Goal: Task Accomplishment & Management: Complete application form

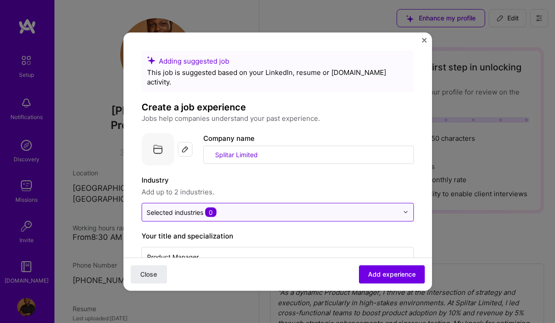
scroll to position [529, 0]
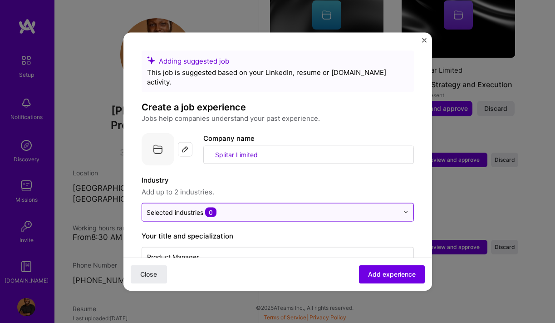
click at [228, 207] on input "text" at bounding box center [273, 212] width 252 height 10
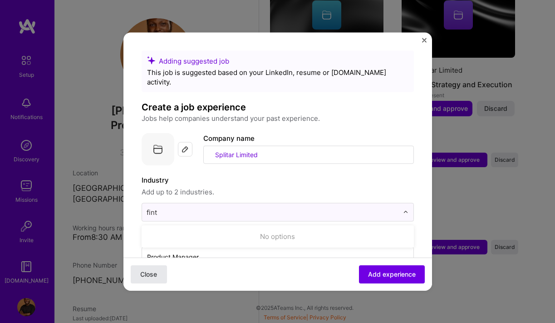
type input "fint"
click at [141, 275] on span "Close" at bounding box center [148, 274] width 17 height 9
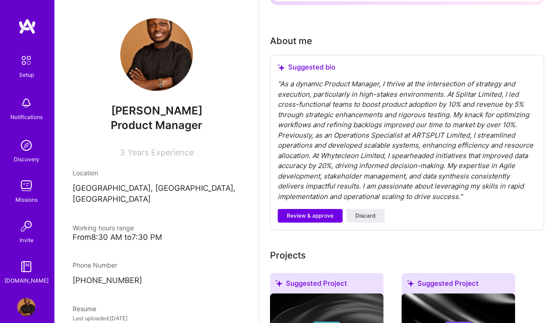
scroll to position [207, 0]
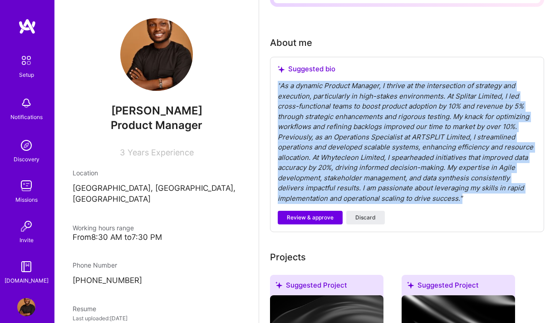
drag, startPoint x: 462, startPoint y: 199, endPoint x: 264, endPoint y: 86, distance: 228.0
click at [264, 86] on div "Complete your profile to take the first step in unlocking full [DOMAIN_NAME] ac…" at bounding box center [407, 238] width 296 height 816
click at [316, 217] on span "Review & approve" at bounding box center [310, 217] width 47 height 8
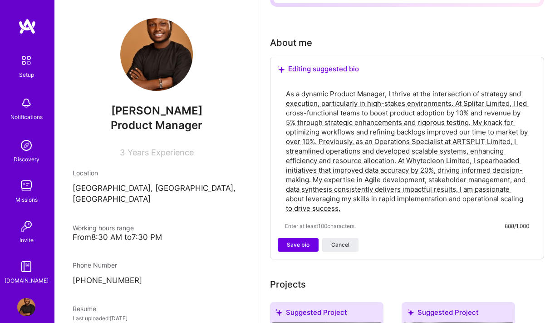
click at [345, 210] on textarea "As a dynamic Product Manager, I thrive at the intersection of strategy and exec…" at bounding box center [407, 151] width 244 height 126
drag, startPoint x: 345, startPoint y: 210, endPoint x: 265, endPoint y: 84, distance: 148.6
click at [265, 84] on div "Complete your profile to take the first step in unlocking full [DOMAIN_NAME] ac…" at bounding box center [407, 252] width 296 height 844
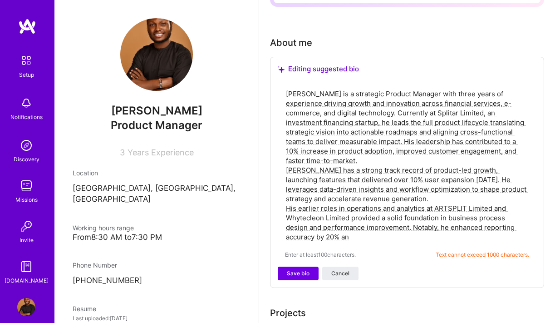
click at [361, 161] on textarea "[PERSON_NAME] is a strategic Product Manager with three years of experience dri…" at bounding box center [407, 165] width 244 height 154
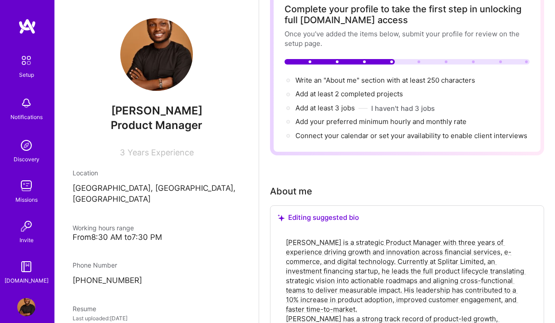
scroll to position [60, 0]
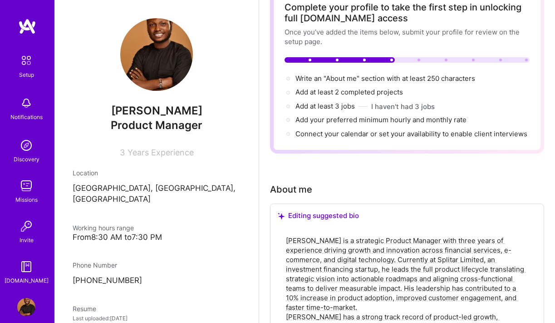
type textarea "[PERSON_NAME] is a strategic Product Manager with three years of experience dri…"
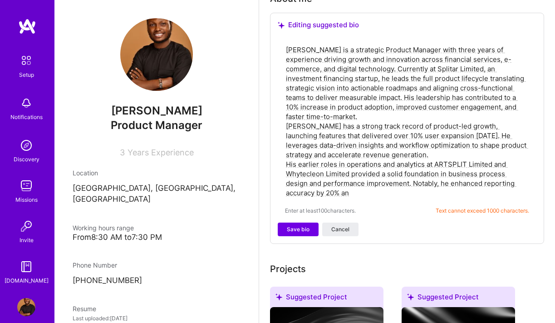
scroll to position [256, 0]
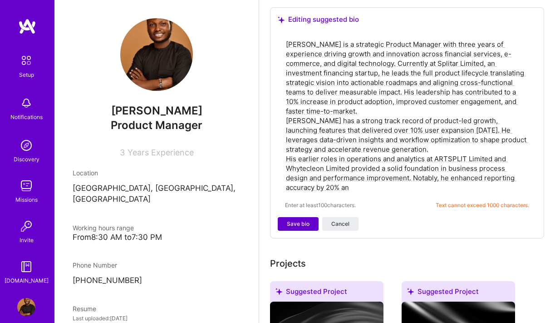
click at [289, 224] on span "Save bio" at bounding box center [298, 224] width 23 height 8
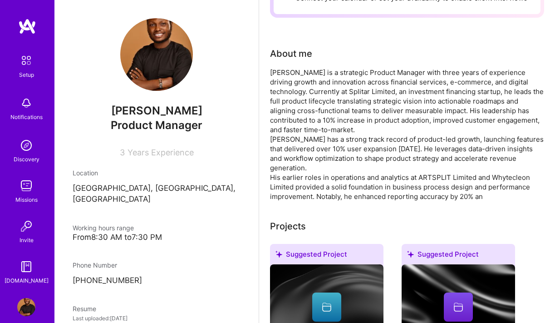
scroll to position [212, 0]
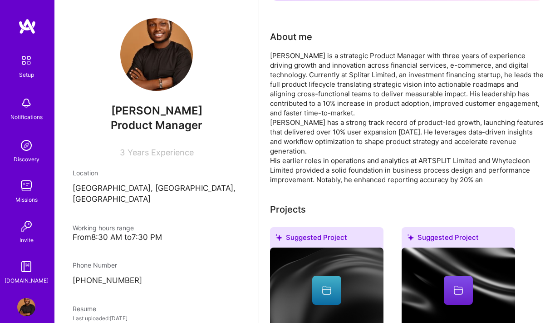
click at [473, 162] on div "[PERSON_NAME] is a strategic Product Manager with three years of experience dri…" at bounding box center [407, 117] width 274 height 133
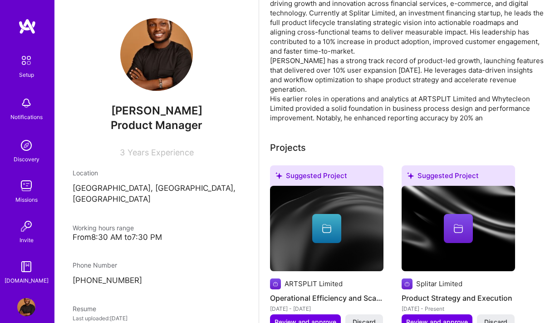
scroll to position [280, 0]
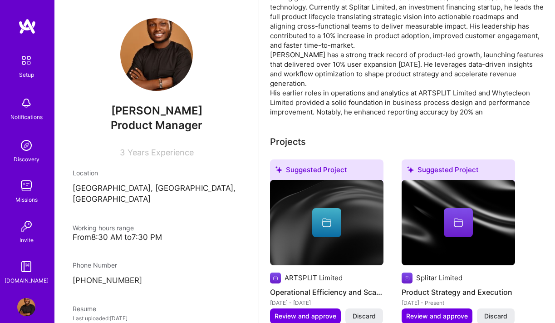
click at [487, 108] on div "[PERSON_NAME] is a strategic Product Manager with three years of experience dri…" at bounding box center [407, 49] width 274 height 133
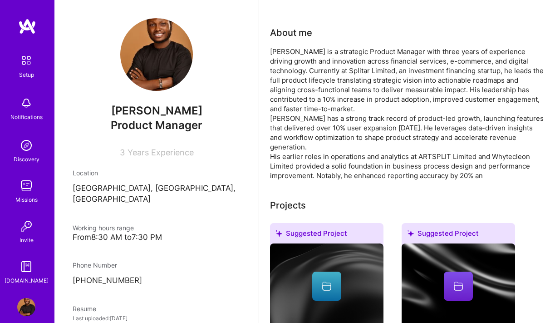
scroll to position [222, 0]
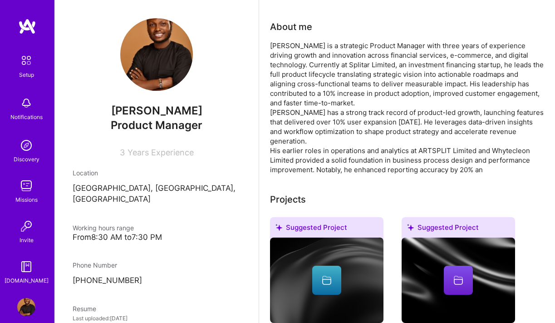
click at [457, 163] on div "[PERSON_NAME] is a strategic Product Manager with three years of experience dri…" at bounding box center [407, 107] width 274 height 133
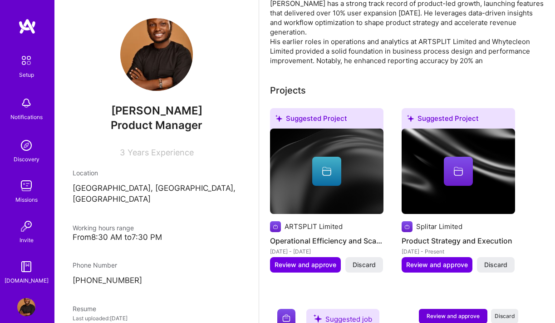
scroll to position [333, 0]
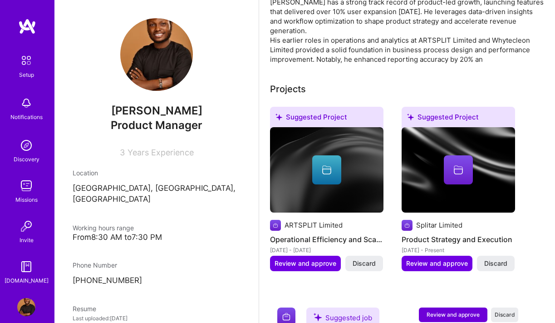
click at [485, 65] on div "Complete your profile to take the first step in unlocking full [DOMAIN_NAME] ac…" at bounding box center [407, 85] width 274 height 742
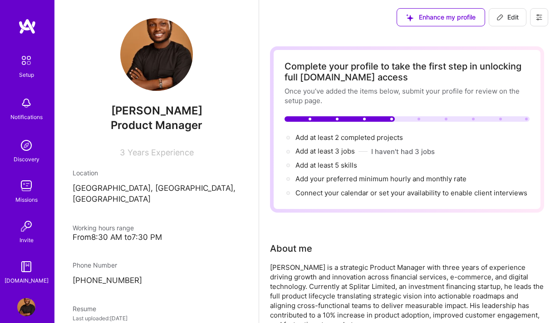
scroll to position [0, 0]
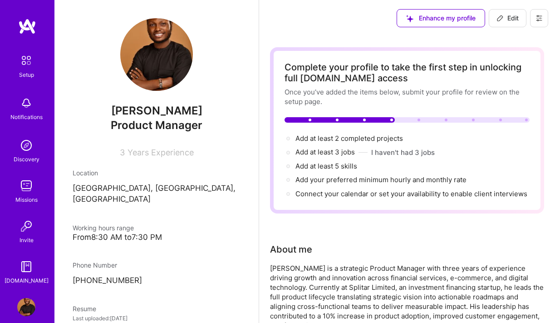
click at [364, 120] on div at bounding box center [364, 120] width 3 height 3
click at [507, 20] on span "Edit" at bounding box center [508, 18] width 22 height 9
select select "NG"
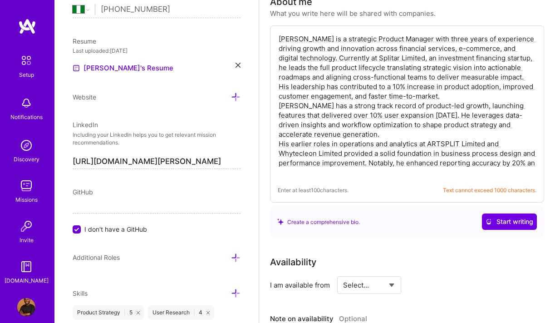
scroll to position [248, 0]
click at [300, 174] on textarea "[PERSON_NAME] is a strategic Product Manager with three years of experience dri…" at bounding box center [407, 105] width 259 height 145
drag, startPoint x: 292, startPoint y: 173, endPoint x: 278, endPoint y: 31, distance: 142.4
click at [278, 31] on div "[PERSON_NAME] is a strategic Product Manager with three years of experience dri…" at bounding box center [407, 113] width 274 height 177
drag, startPoint x: 292, startPoint y: 173, endPoint x: 275, endPoint y: 28, distance: 145.8
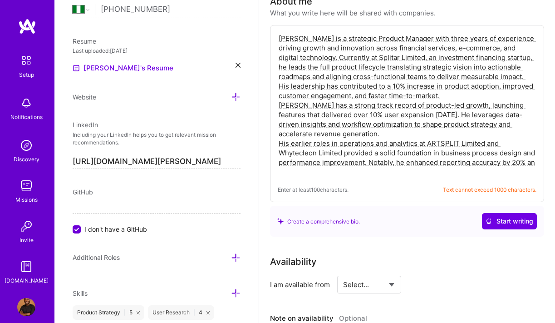
click at [275, 28] on div "[PERSON_NAME] is a strategic Product Manager with three years of experience dri…" at bounding box center [407, 113] width 274 height 177
paste textarea "3years of experience driving growth across financial services, e-commerce, and …"
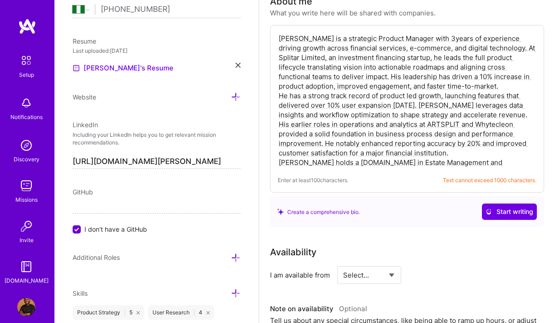
drag, startPoint x: 445, startPoint y: 164, endPoint x: 274, endPoint y: 35, distance: 214.0
click at [275, 35] on div "[PERSON_NAME] is a strategic Product Manager with 3years of experience driving …" at bounding box center [407, 109] width 274 height 168
paste textarea "trategic Product Manager with 3 years of experience delivering growth-focused s…"
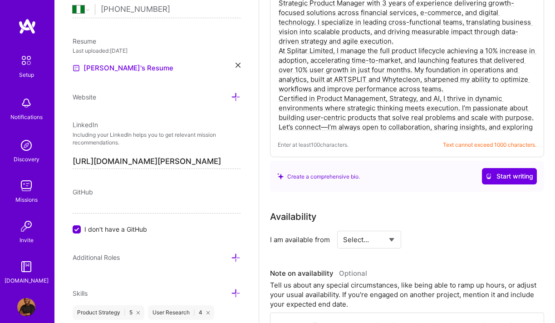
scroll to position [287, 0]
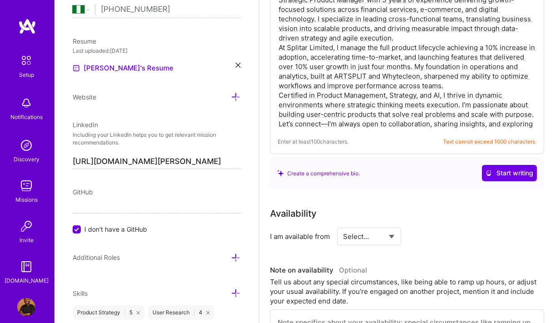
drag, startPoint x: 279, startPoint y: 124, endPoint x: 395, endPoint y: 133, distance: 115.7
click at [395, 133] on div "Strategic Product Manager with 3 years of experience delivering growth-focused …" at bounding box center [407, 70] width 274 height 168
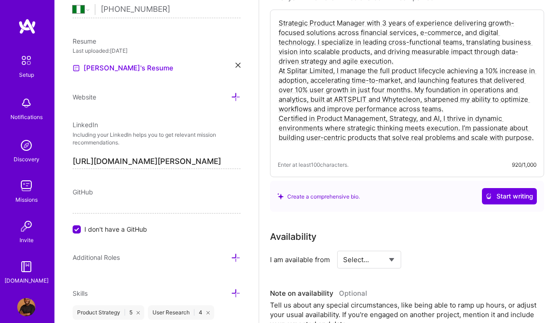
scroll to position [250, 0]
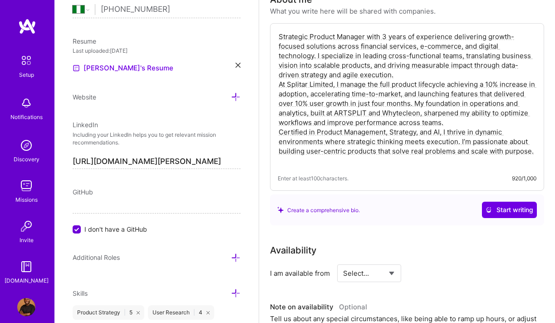
click at [452, 123] on textarea "Strategic Product Manager with 3 years of experience delivering growth-focused …" at bounding box center [407, 98] width 259 height 135
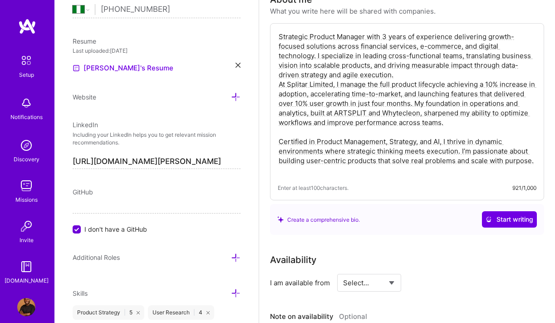
click at [400, 78] on textarea "Strategic Product Manager with 3 years of experience delivering growth-focused …" at bounding box center [407, 103] width 259 height 145
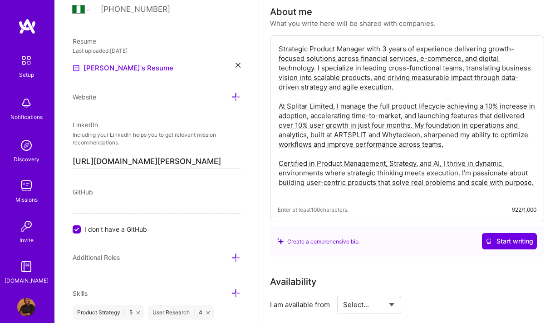
scroll to position [235, 0]
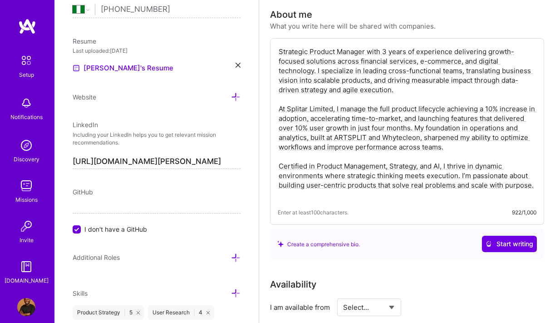
type textarea "Strategic Product Manager with 3 years of experience delivering growth-focused …"
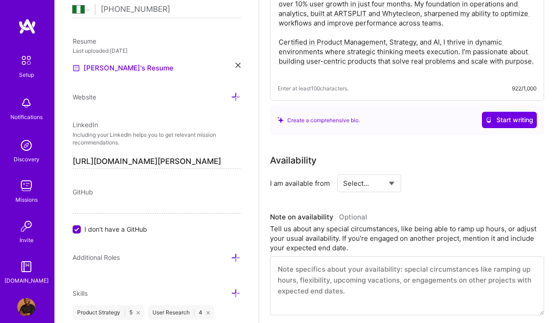
scroll to position [360, 0]
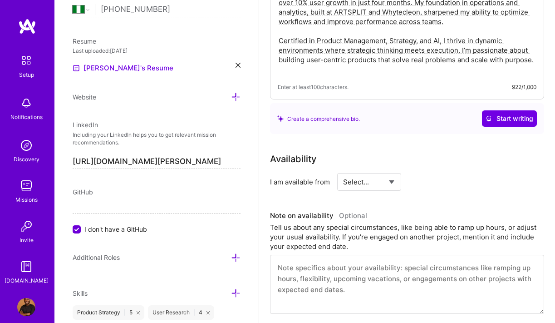
click at [391, 181] on select "Select... Right Now Future Date Not Available" at bounding box center [369, 181] width 52 height 23
select select "Right Now"
click at [343, 170] on select "Select... Right Now Future Date Not Available" at bounding box center [369, 181] width 52 height 23
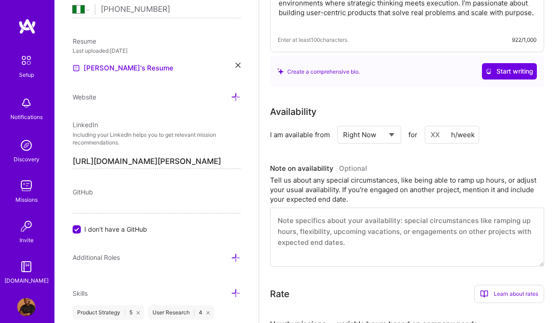
scroll to position [410, 0]
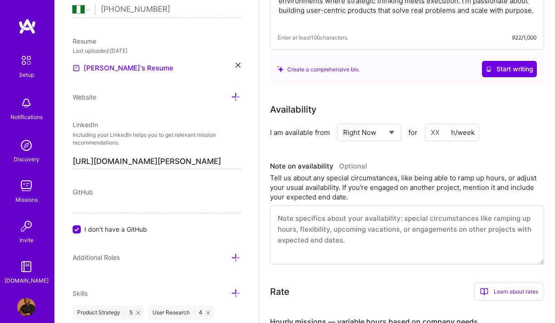
click at [440, 132] on input at bounding box center [452, 133] width 54 height 18
click at [456, 132] on div "h/week" at bounding box center [463, 133] width 24 height 10
click at [437, 133] on input at bounding box center [452, 133] width 54 height 18
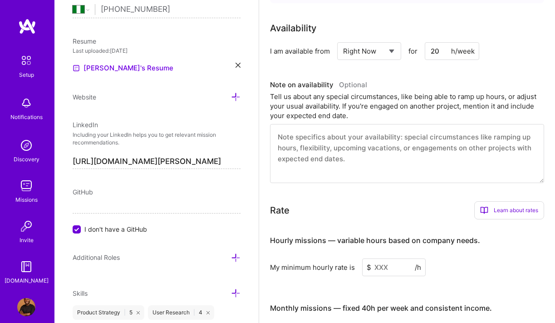
scroll to position [494, 0]
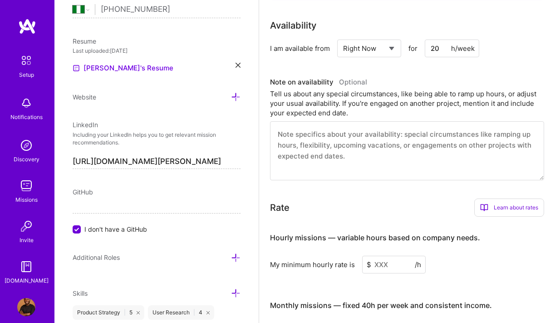
type input "20"
click at [294, 139] on textarea at bounding box center [407, 150] width 274 height 59
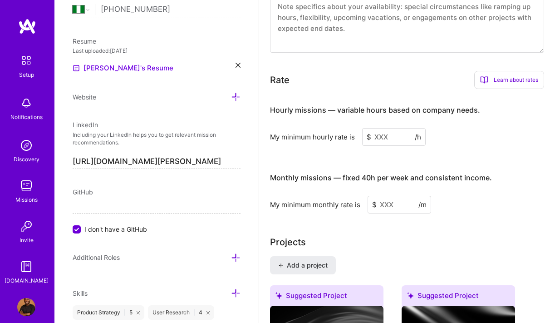
scroll to position [616, 0]
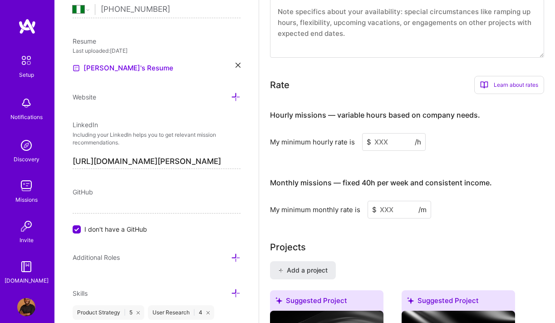
click at [380, 143] on input at bounding box center [394, 142] width 64 height 18
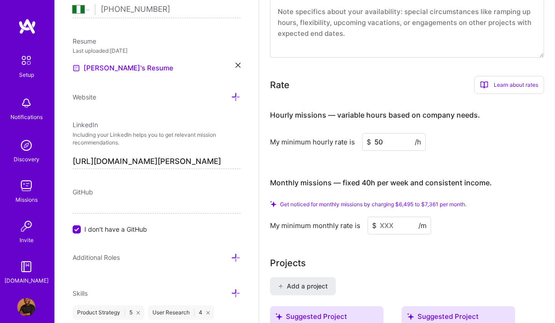
type input "50"
click at [383, 225] on input at bounding box center [400, 226] width 64 height 18
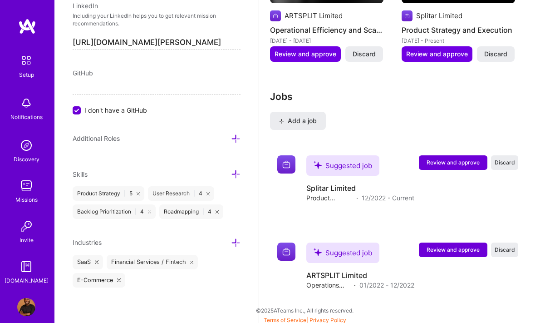
scroll to position [998, 0]
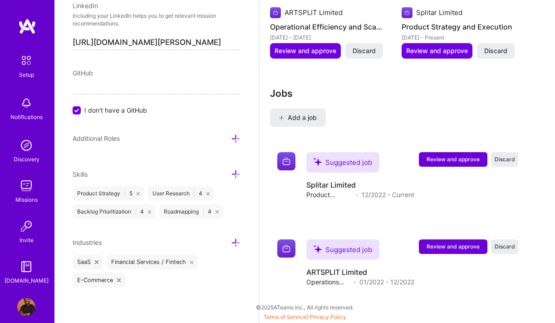
type input "7000"
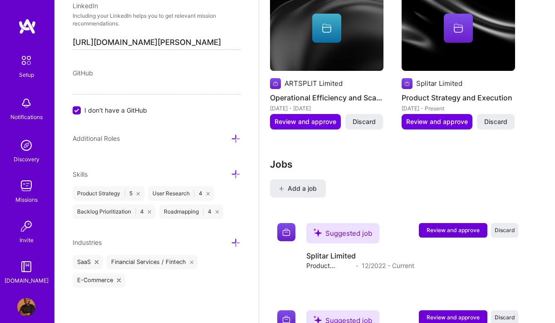
scroll to position [923, 0]
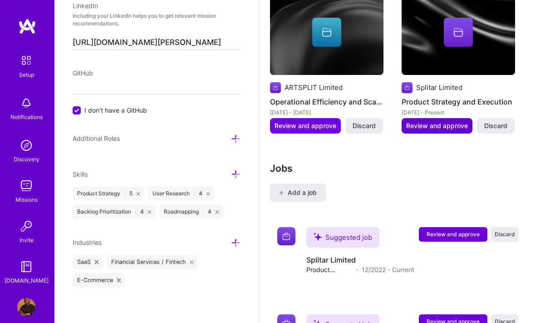
click at [440, 128] on span "Review and approve" at bounding box center [437, 125] width 62 height 9
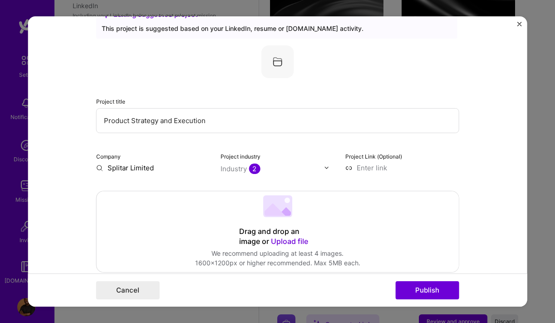
scroll to position [26, 0]
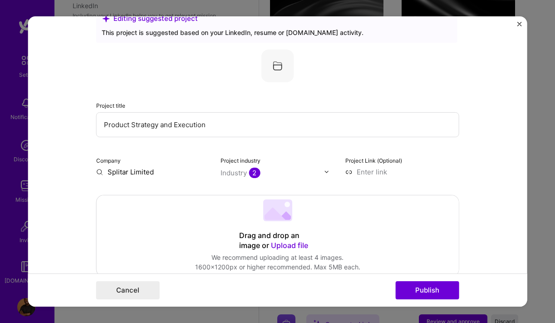
click at [364, 173] on input at bounding box center [403, 172] width 114 height 10
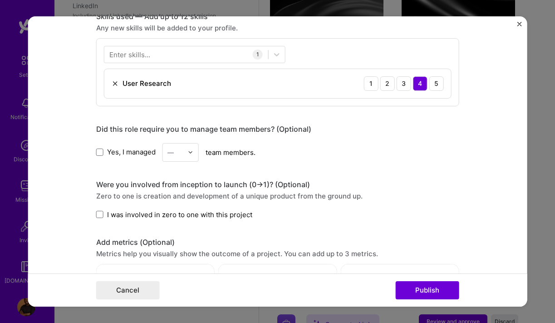
scroll to position [459, 0]
click at [102, 153] on span at bounding box center [99, 151] width 7 height 7
click at [0, 0] on input "Yes, I managed" at bounding box center [0, 0] width 0 height 0
click at [191, 153] on img at bounding box center [190, 151] width 5 height 5
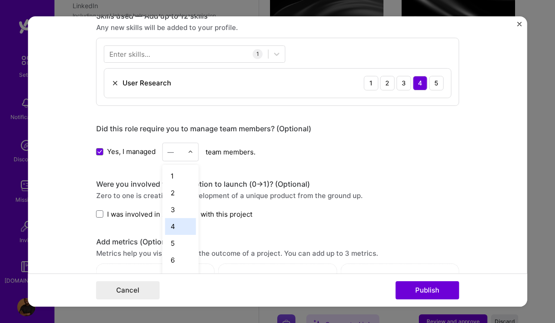
click at [178, 222] on div "4" at bounding box center [180, 226] width 31 height 17
click at [189, 151] on img at bounding box center [190, 151] width 5 height 5
click at [132, 225] on div "Editing suggested project This project is suggested based on your LinkedIn, res…" at bounding box center [277, 81] width 363 height 1013
click at [100, 216] on span at bounding box center [99, 213] width 7 height 7
click at [0, 0] on input "I was involved in zero to one with this project" at bounding box center [0, 0] width 0 height 0
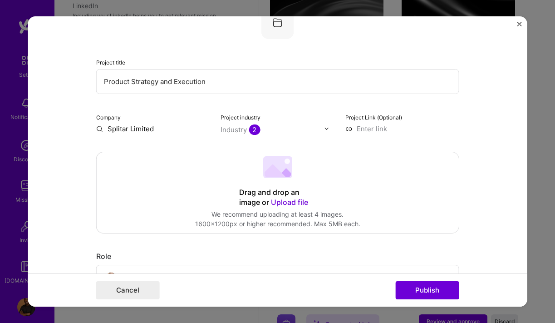
scroll to position [57, 0]
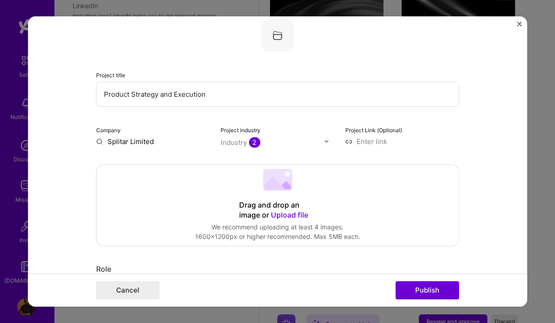
click at [370, 141] on input at bounding box center [403, 142] width 114 height 10
paste input "[URL][DOMAIN_NAME]"
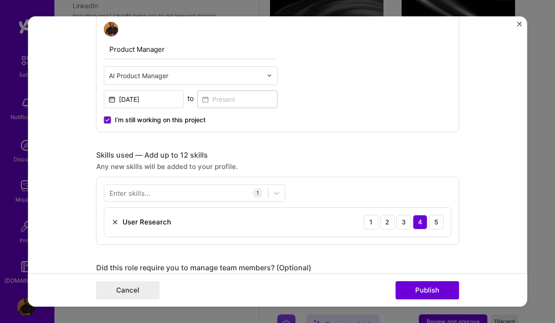
scroll to position [341, 0]
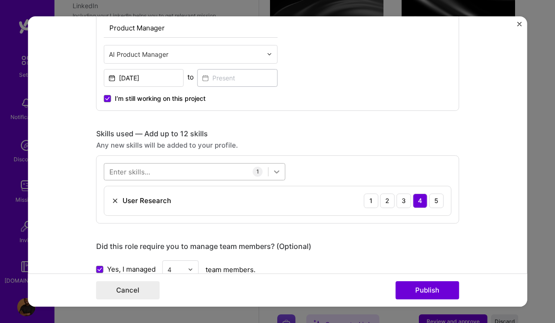
type input "[URL][DOMAIN_NAME]"
click at [276, 173] on icon at bounding box center [276, 171] width 5 height 3
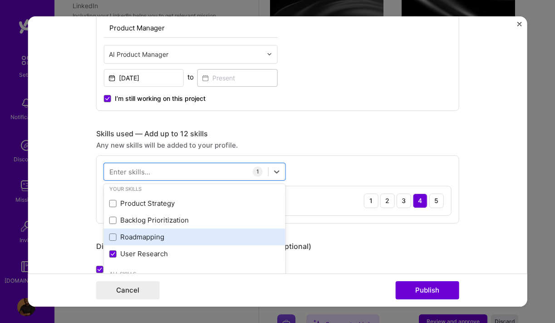
scroll to position [0, 0]
